Goal: Information Seeking & Learning: Learn about a topic

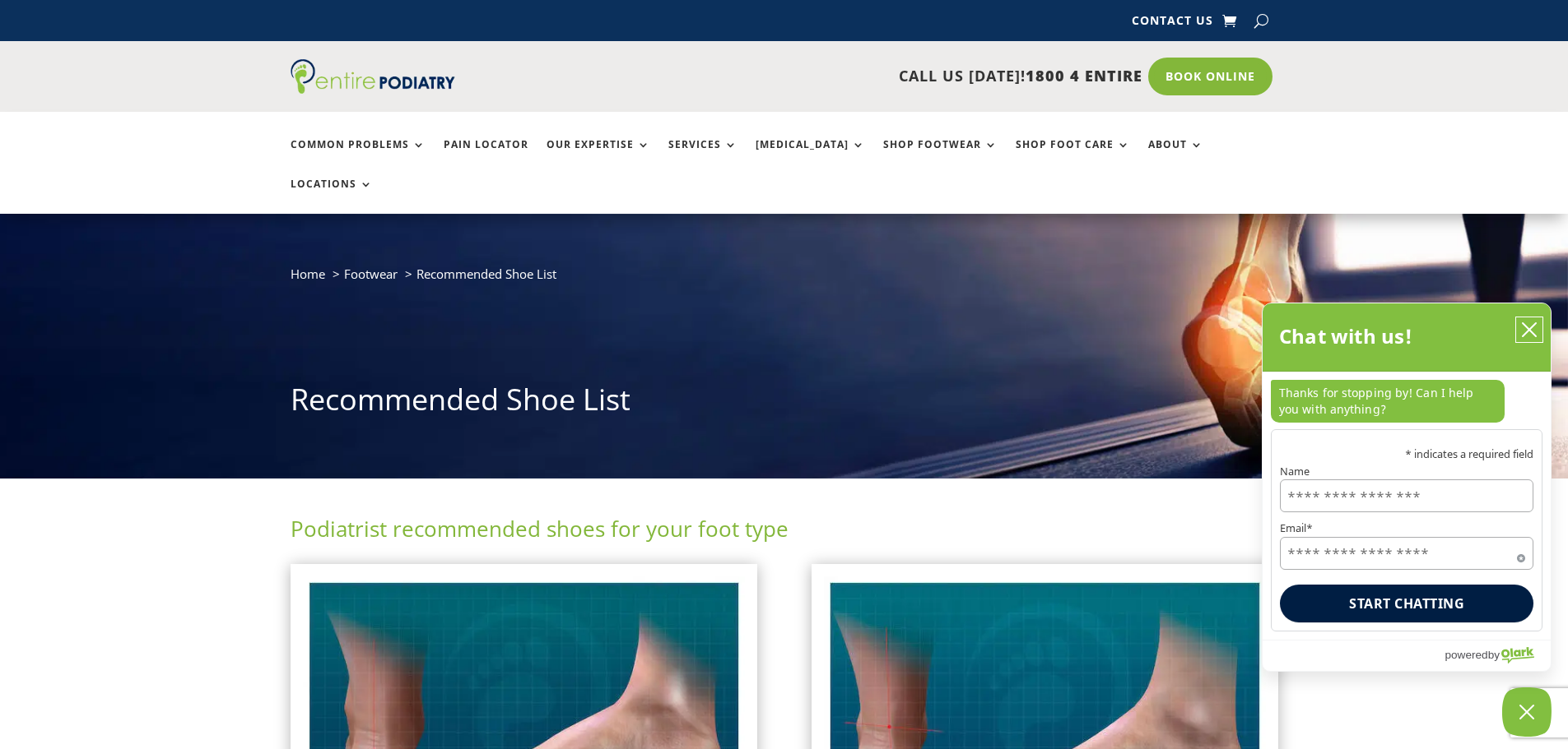
click at [1530, 325] on icon "close chatbox" at bounding box center [1529, 329] width 17 height 17
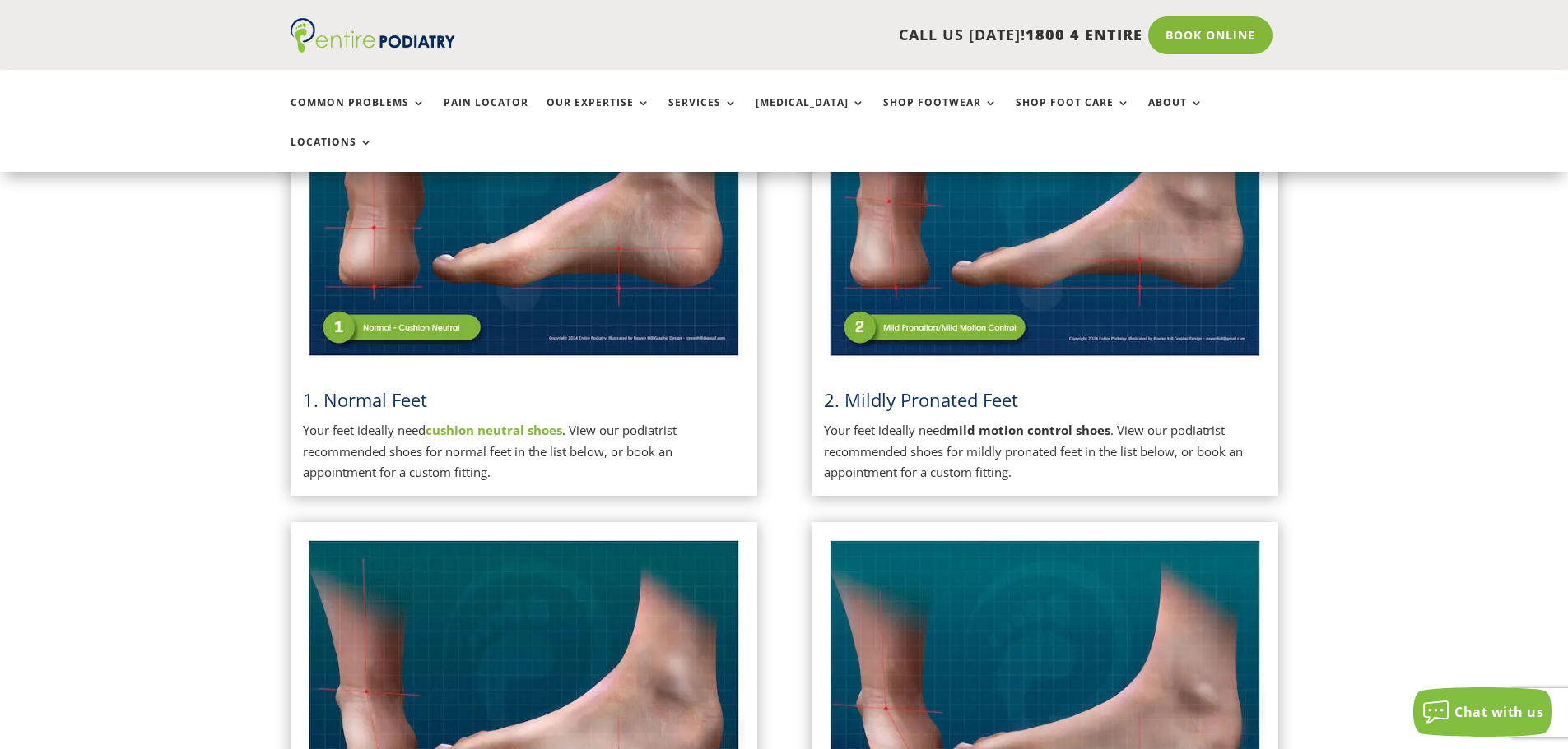
scroll to position [526, 0]
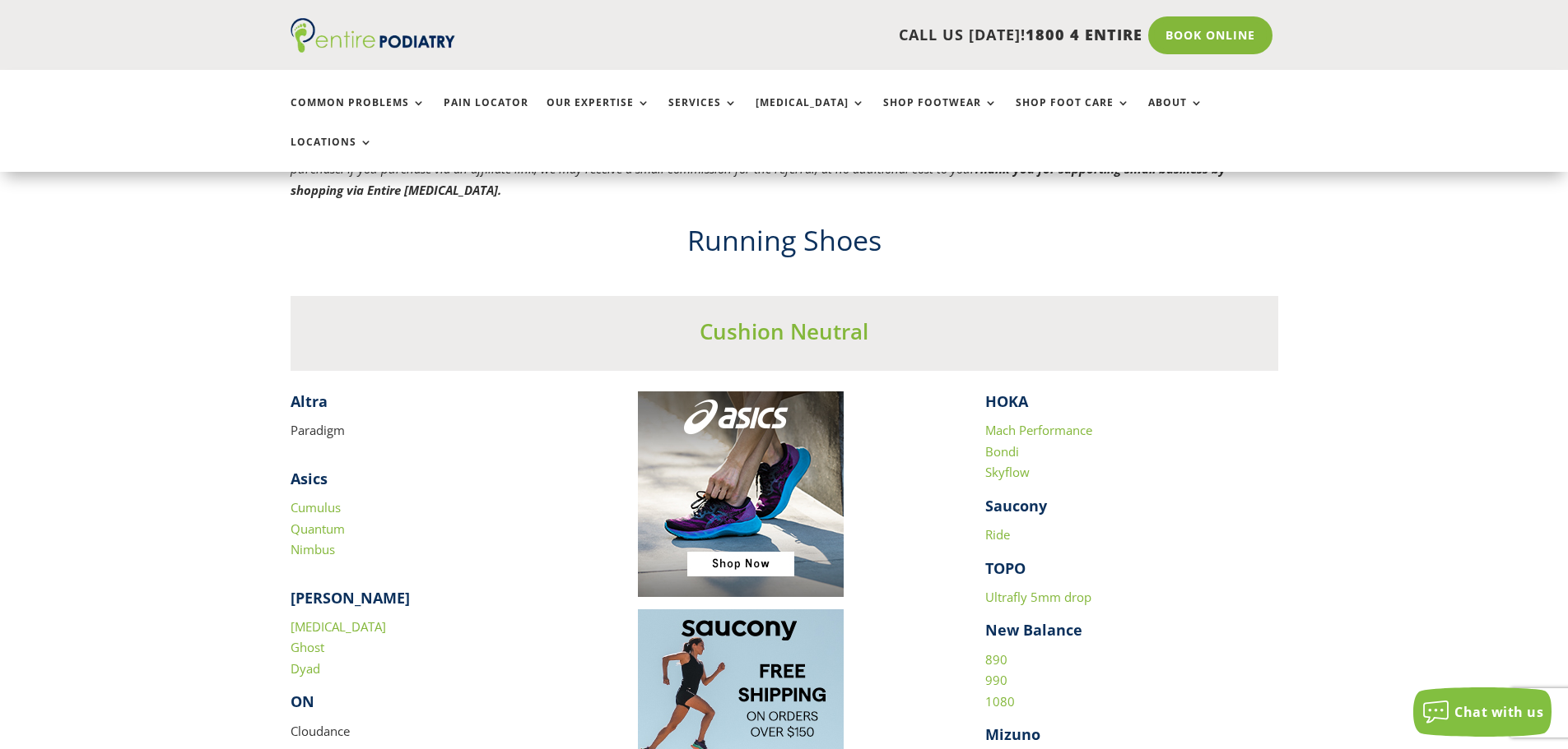
scroll to position [1513, 0]
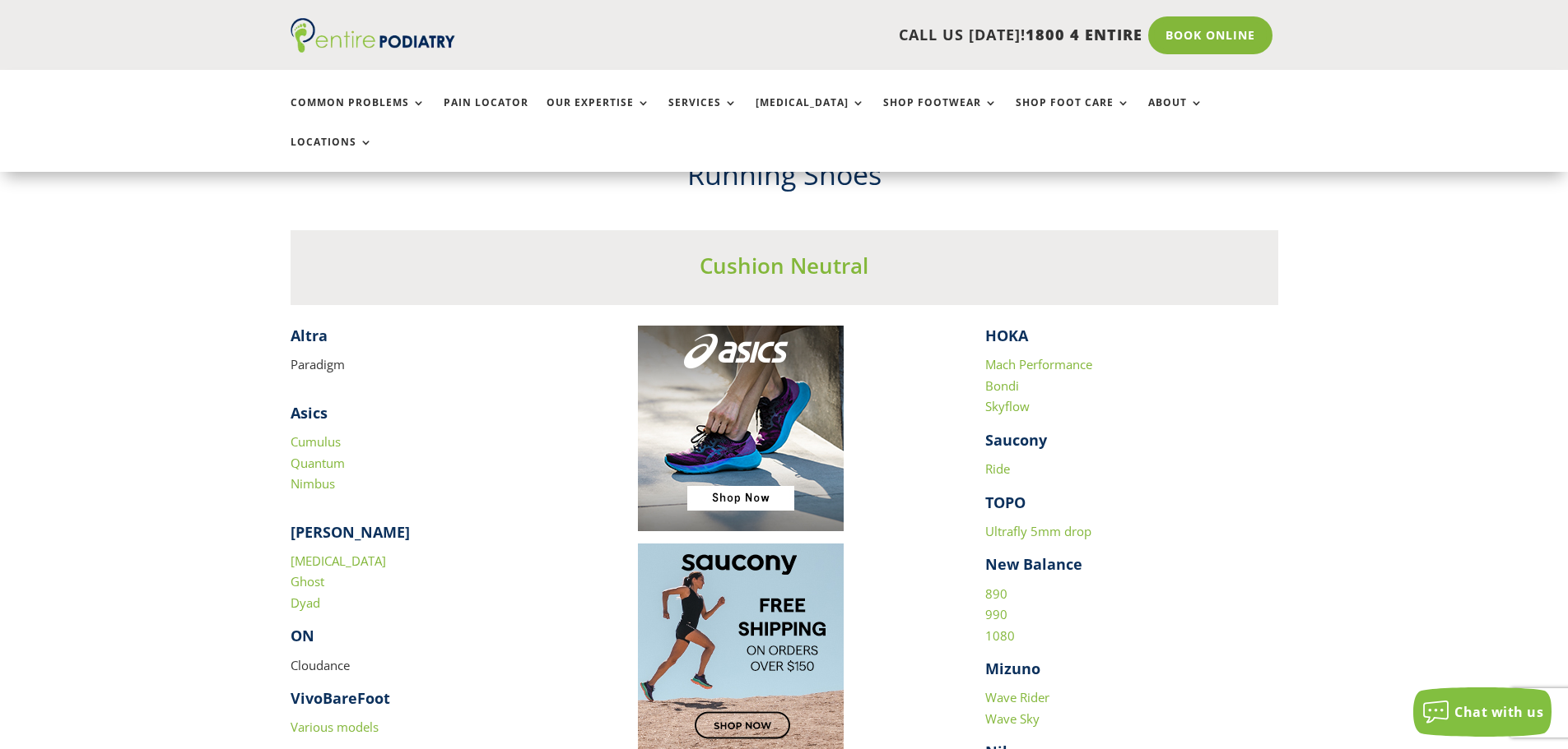
drag, startPoint x: 344, startPoint y: 326, endPoint x: 289, endPoint y: 300, distance: 60.8
copy div "​ Altra Paradigm"
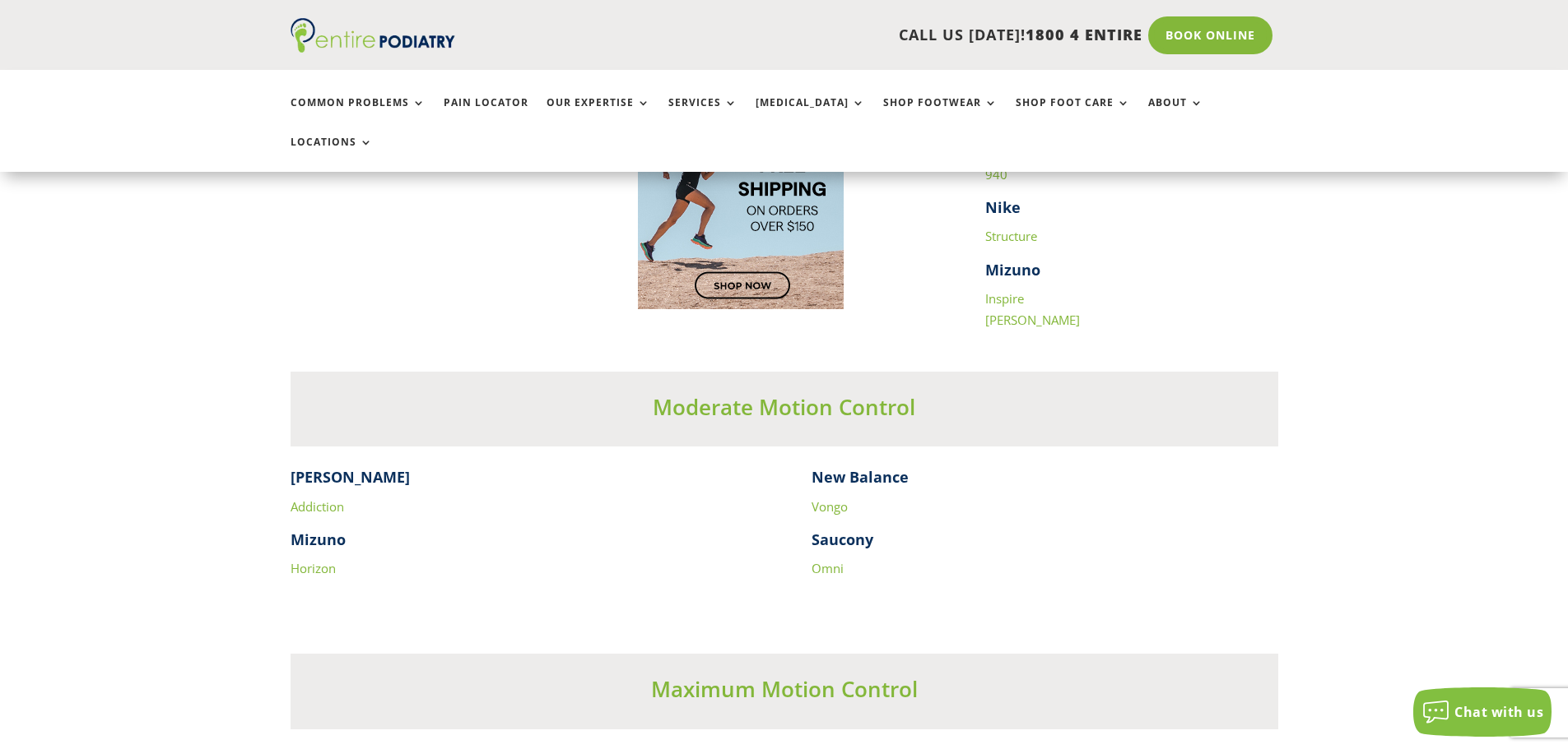
scroll to position [2566, 0]
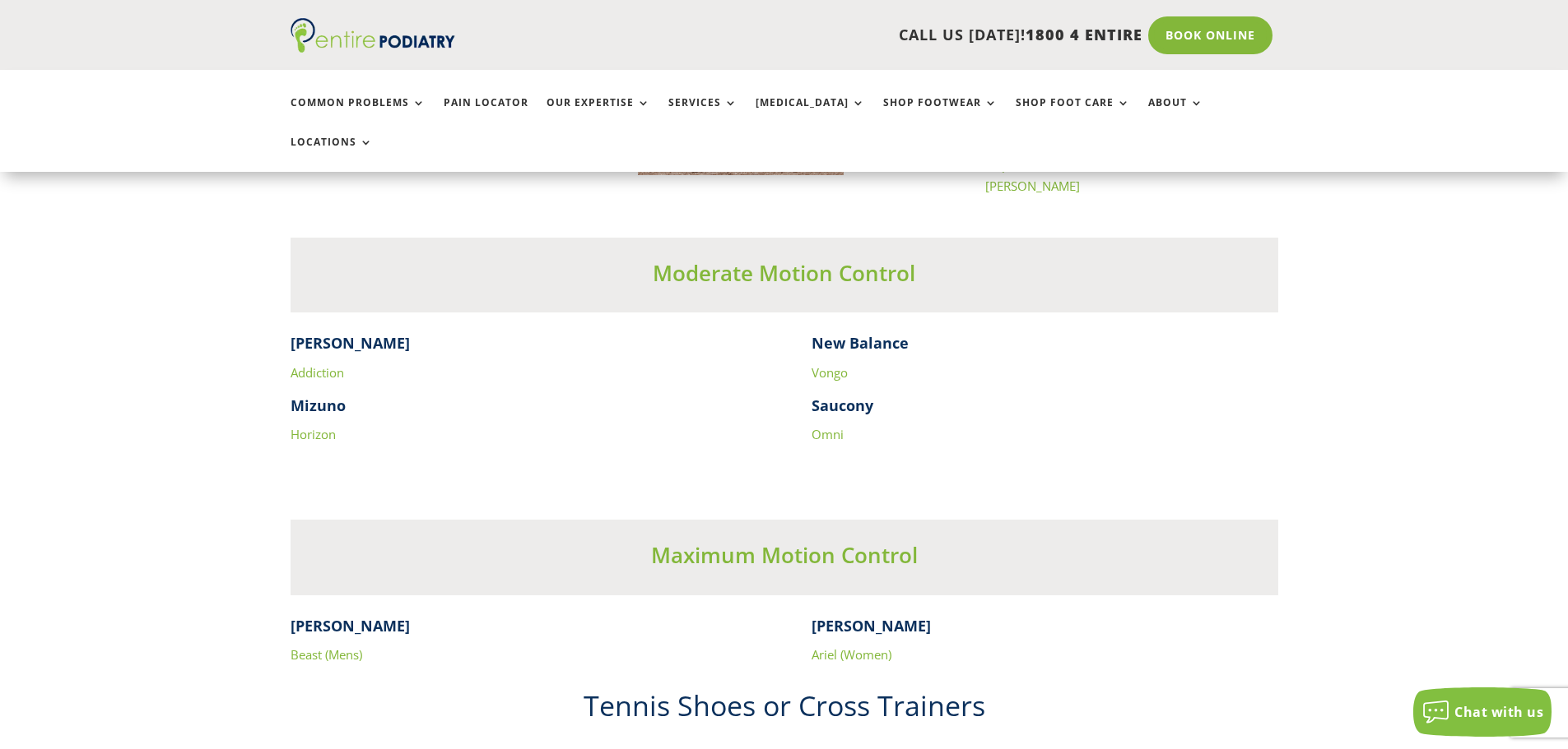
scroll to position [2763, 0]
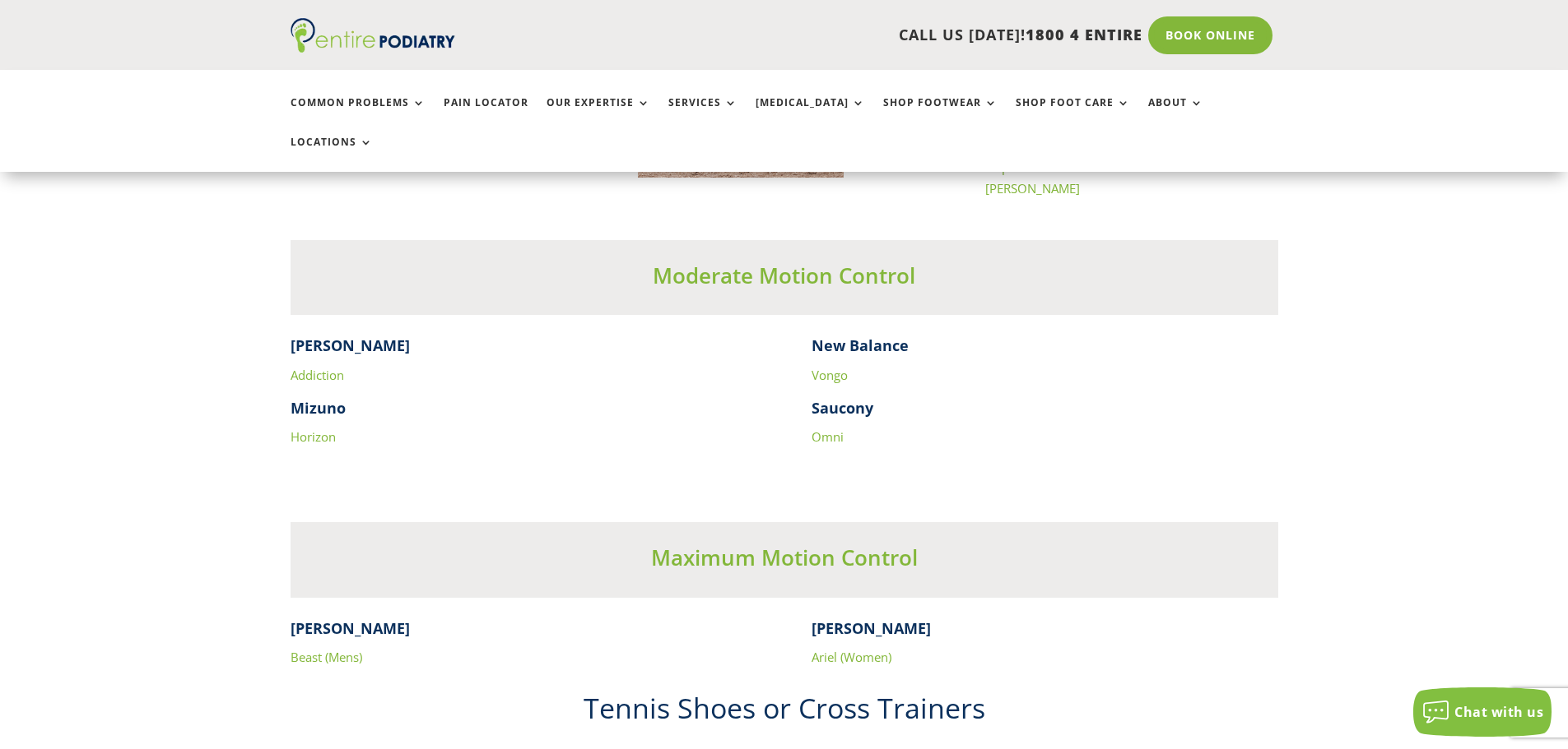
click at [825, 429] on link "Omni" at bounding box center [828, 437] width 32 height 17
click at [821, 367] on link "Vongo" at bounding box center [829, 374] width 36 height 17
click at [306, 429] on link "Horizon" at bounding box center [313, 437] width 45 height 17
click at [313, 367] on link "Addiction" at bounding box center [317, 374] width 53 height 17
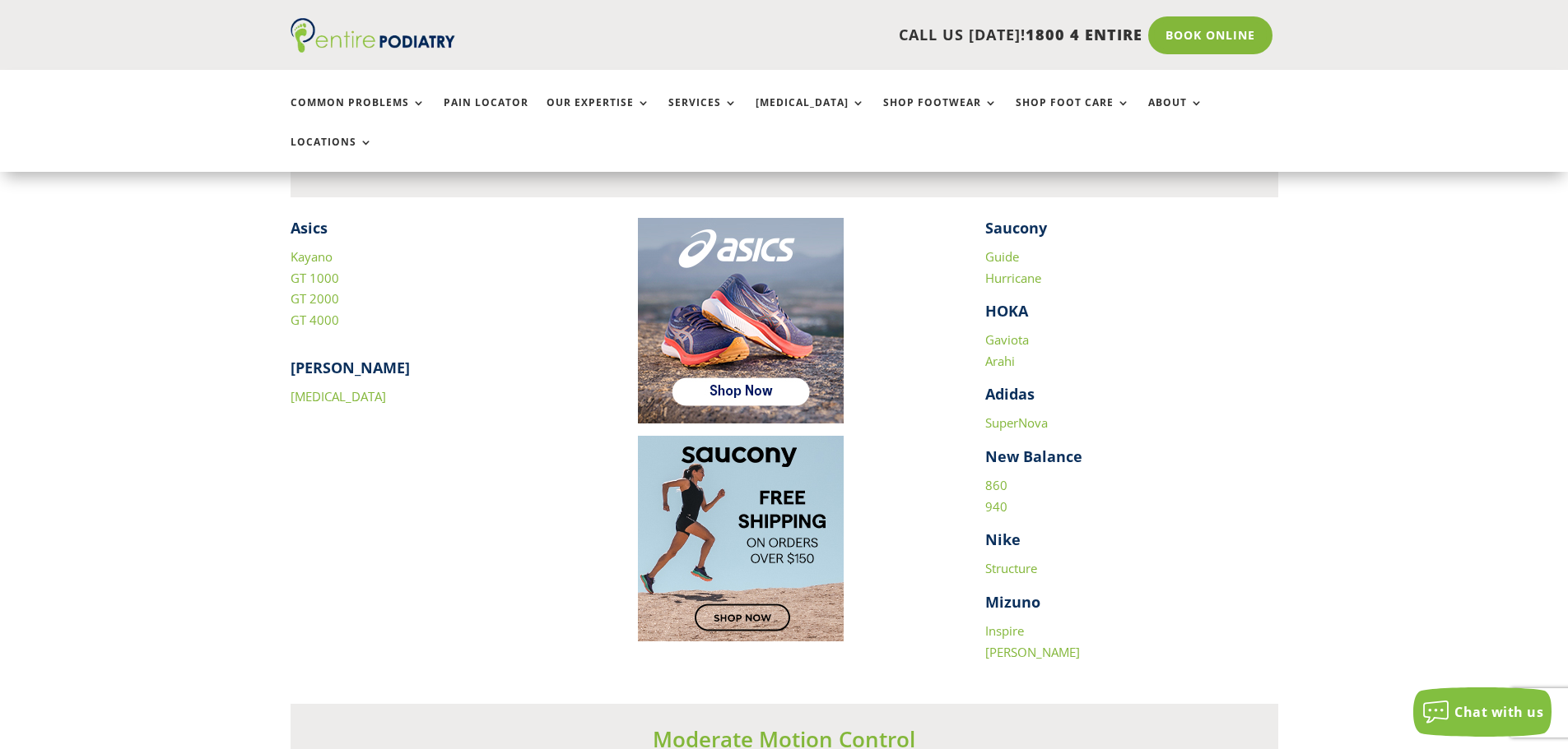
scroll to position [2303, 0]
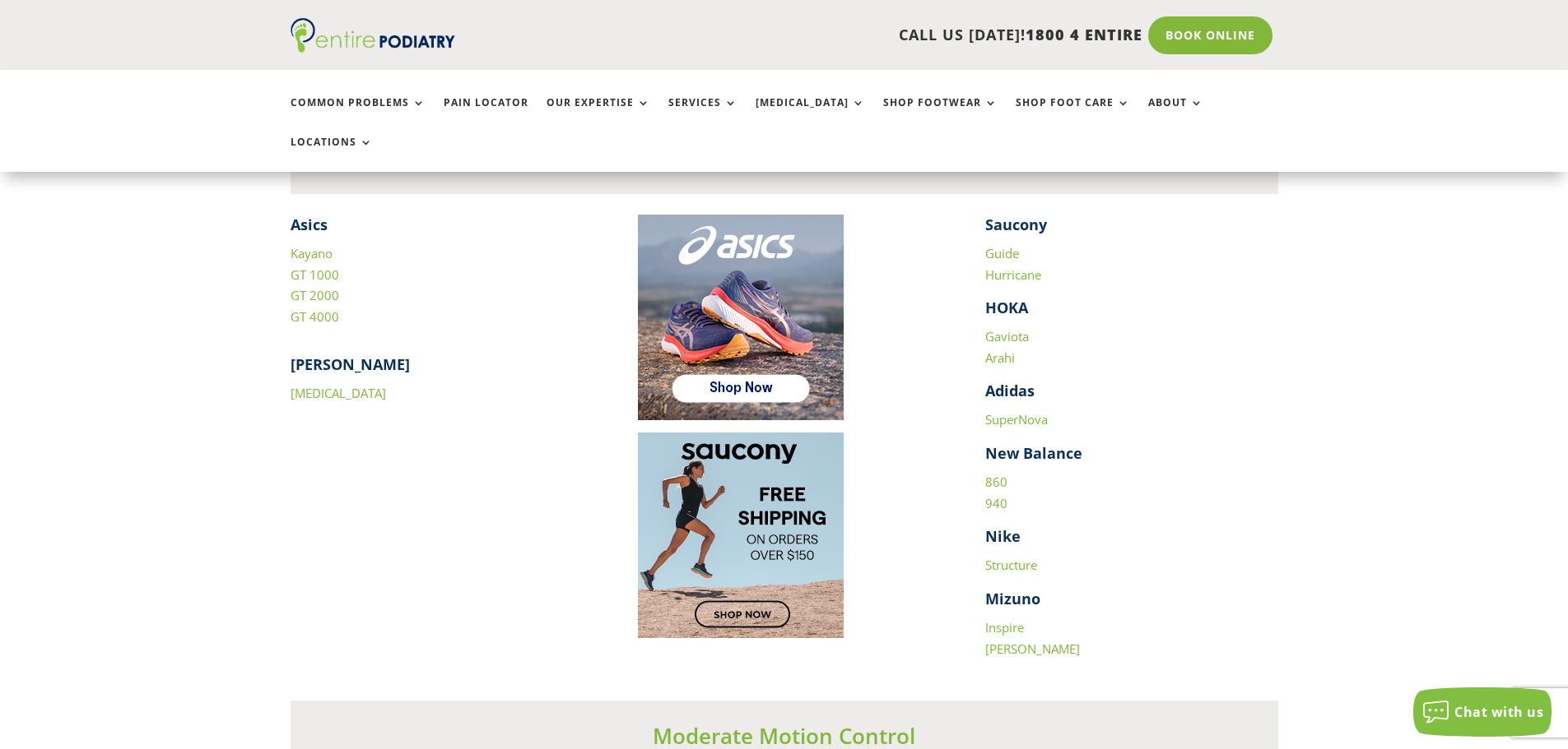
click at [1009, 557] on link "Structure" at bounding box center [1010, 565] width 51 height 17
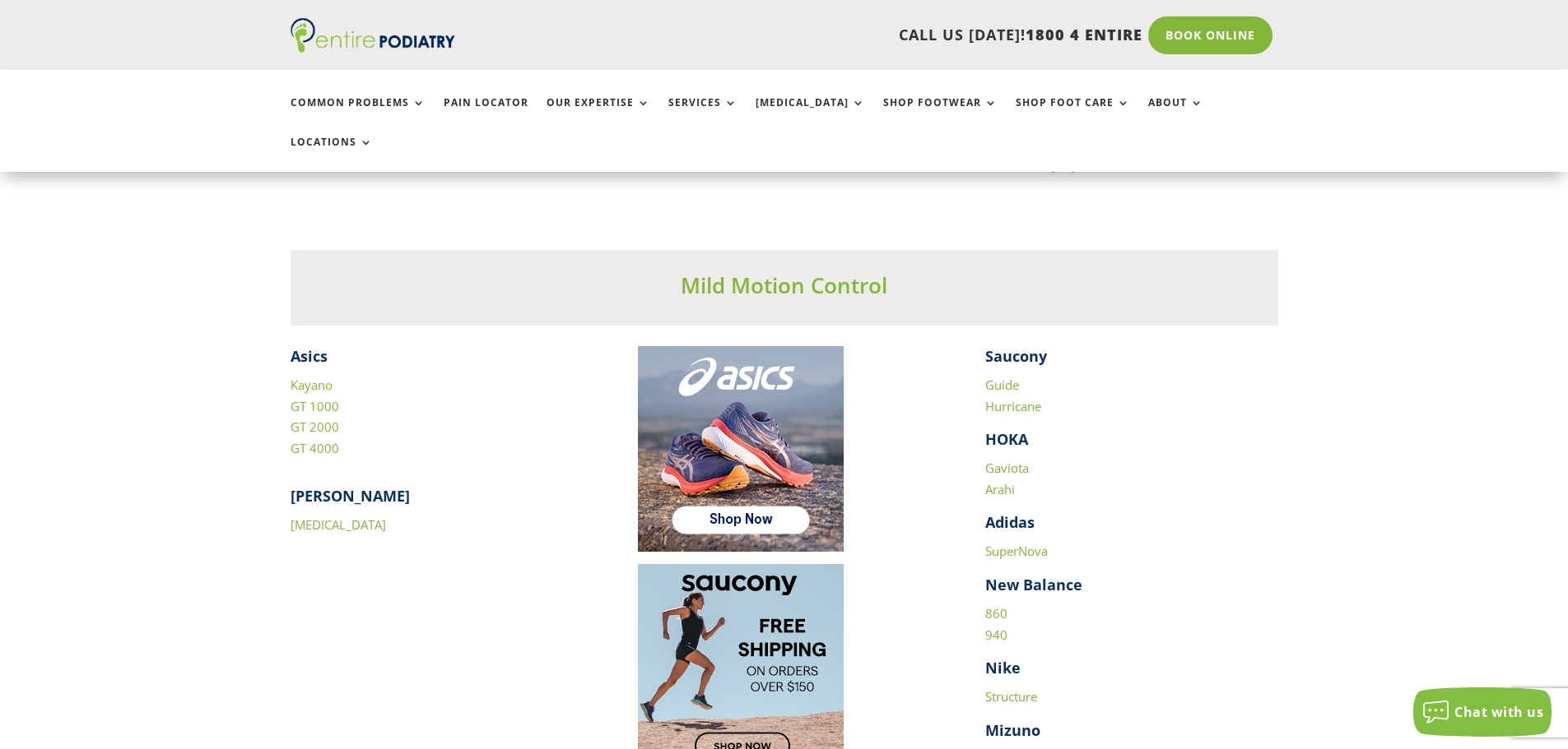
scroll to position [2237, 0]
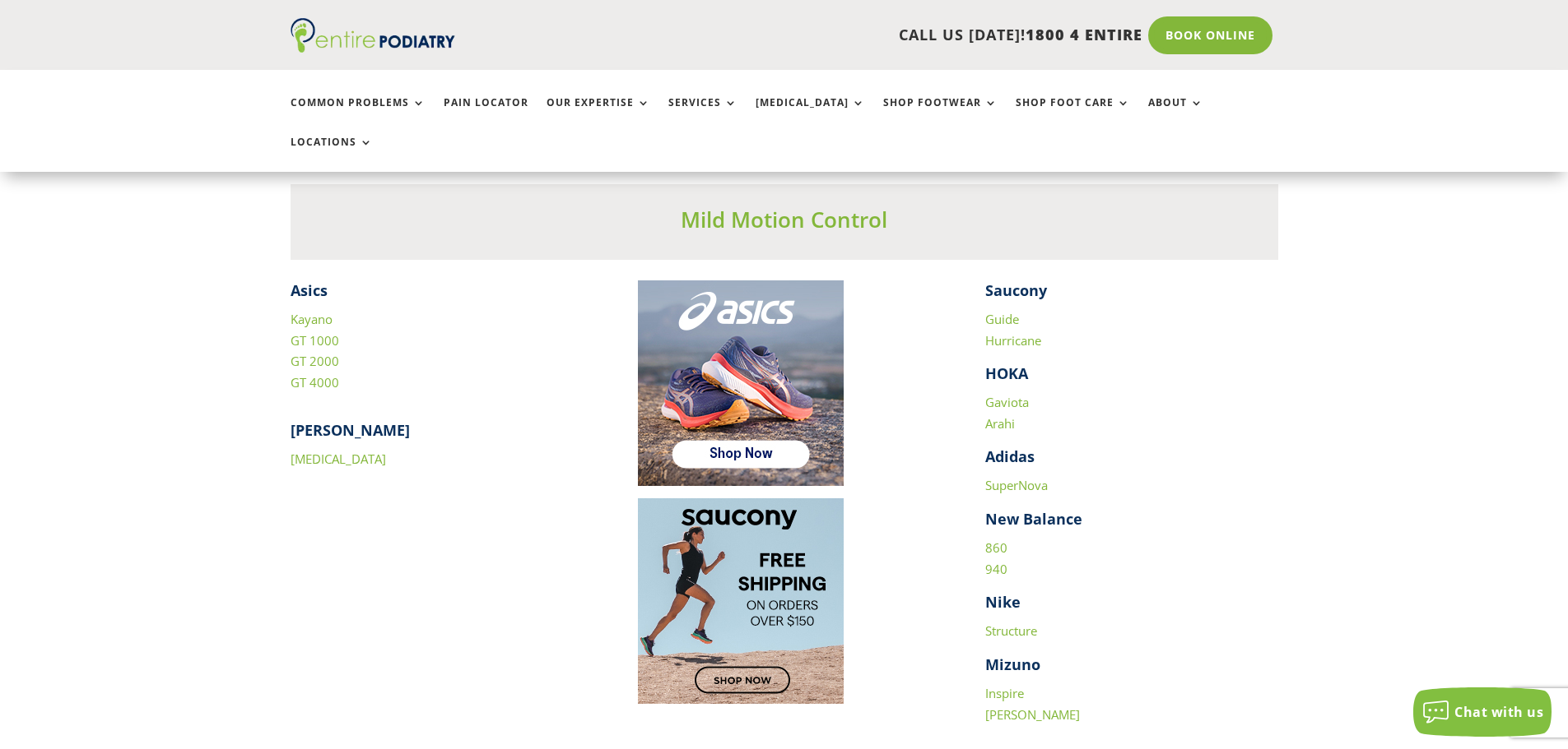
click at [316, 451] on link "[MEDICAL_DATA]" at bounding box center [338, 459] width 96 height 17
click at [1022, 394] on link "Gaviota" at bounding box center [1006, 402] width 44 height 17
click at [996, 415] on link "Arahi" at bounding box center [999, 423] width 29 height 17
